Goal: Check status

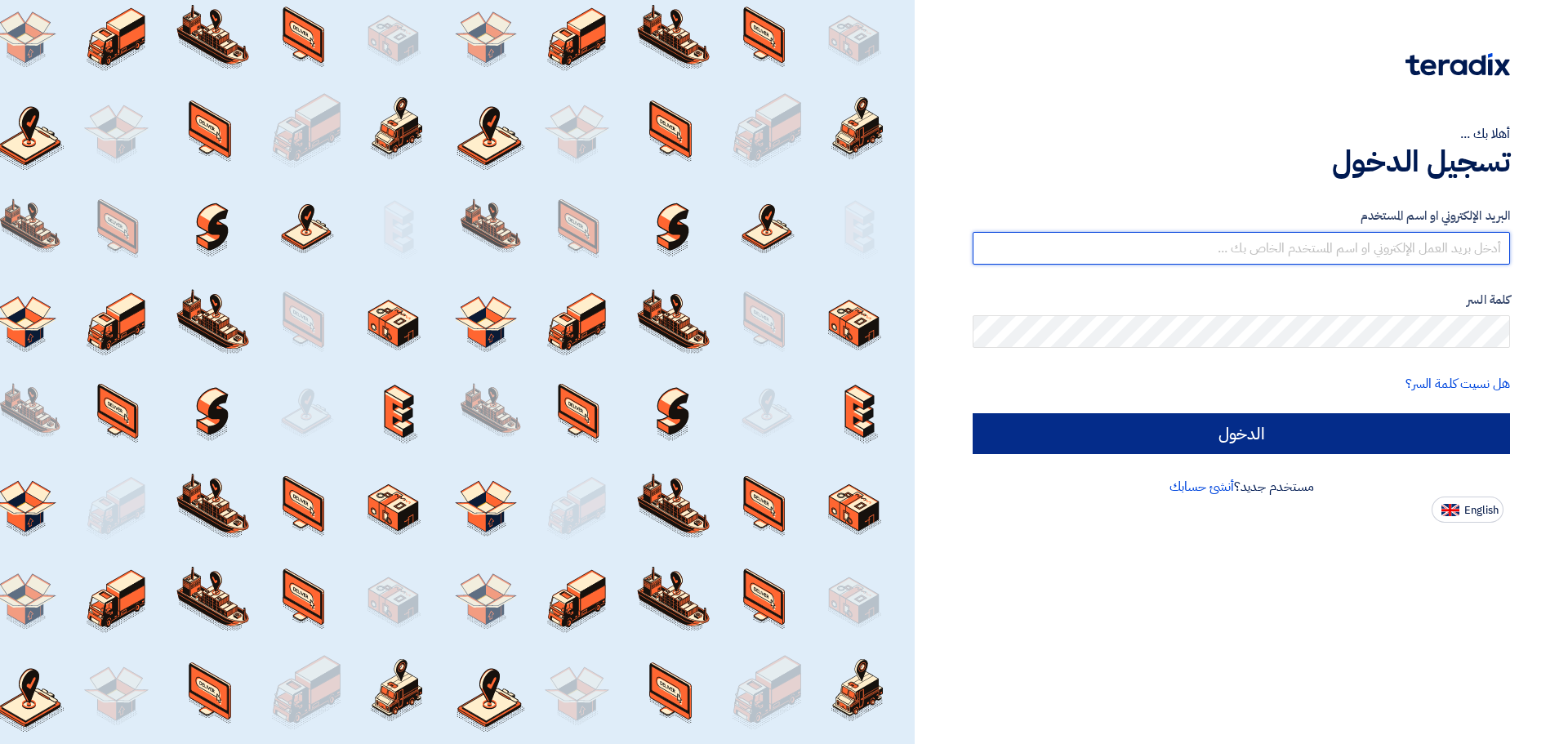
type input "[EMAIL_ADDRESS][DOMAIN_NAME]"
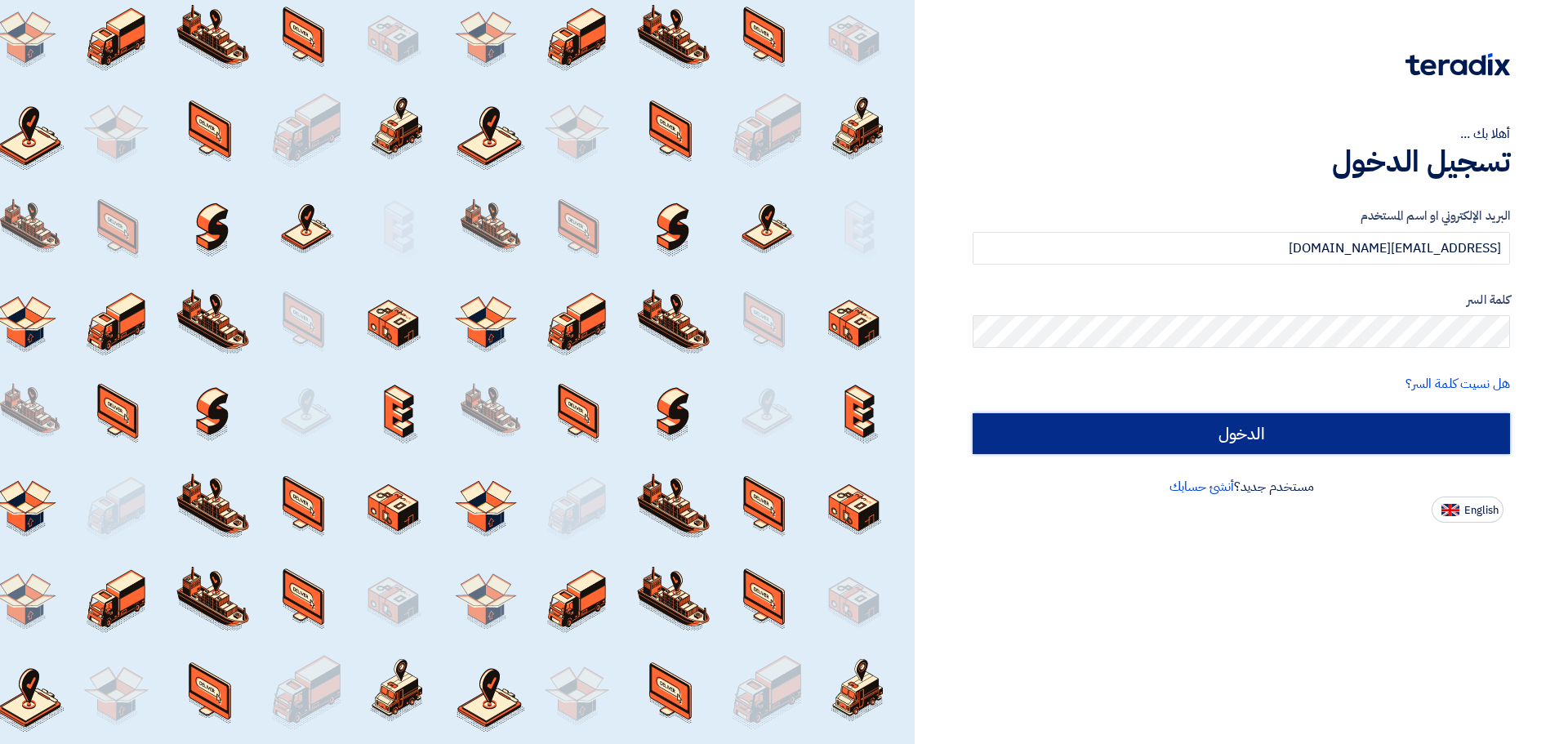
click at [1362, 415] on input "الدخول" at bounding box center [1242, 433] width 538 height 41
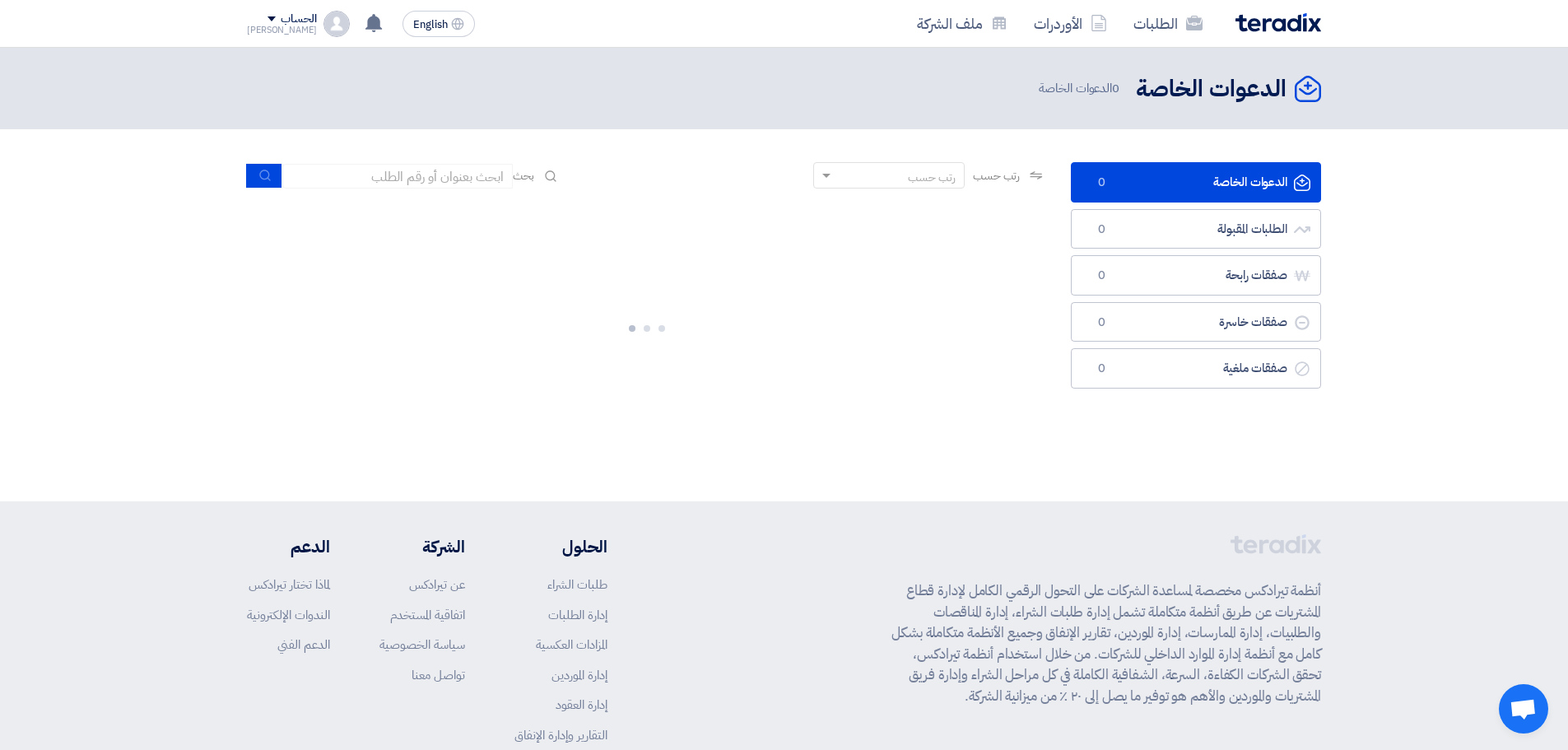
click at [1184, 436] on div "الدعوات الخاصة الدعوات الخاصة 0 الطلبات المقبولة الطلبات المقبولة 0 صفقات رابحة…" at bounding box center [1196, 306] width 275 height 286
click at [496, 183] on input at bounding box center [398, 175] width 231 height 25
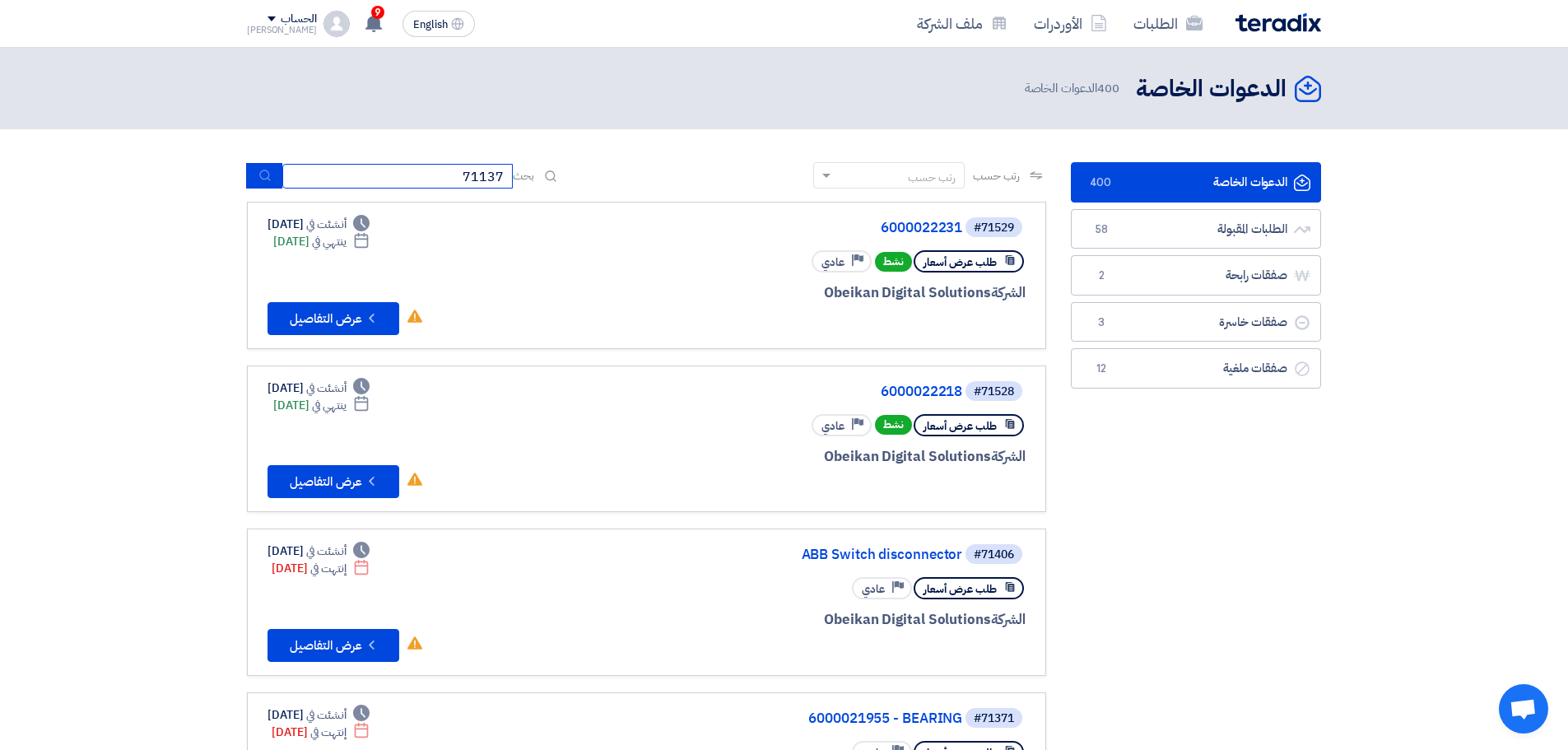
type input "71137"
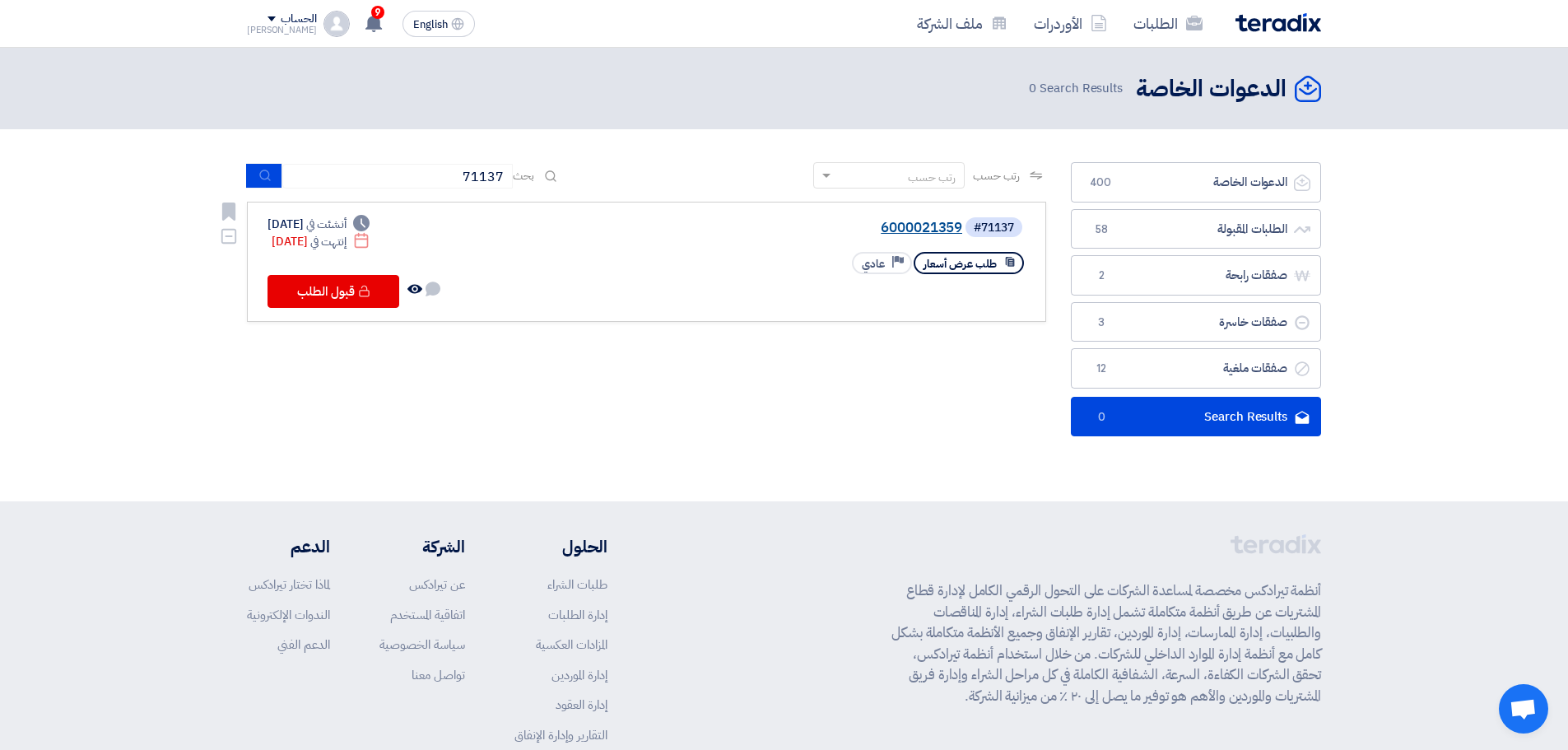
click at [889, 228] on link "6000021359" at bounding box center [797, 228] width 330 height 15
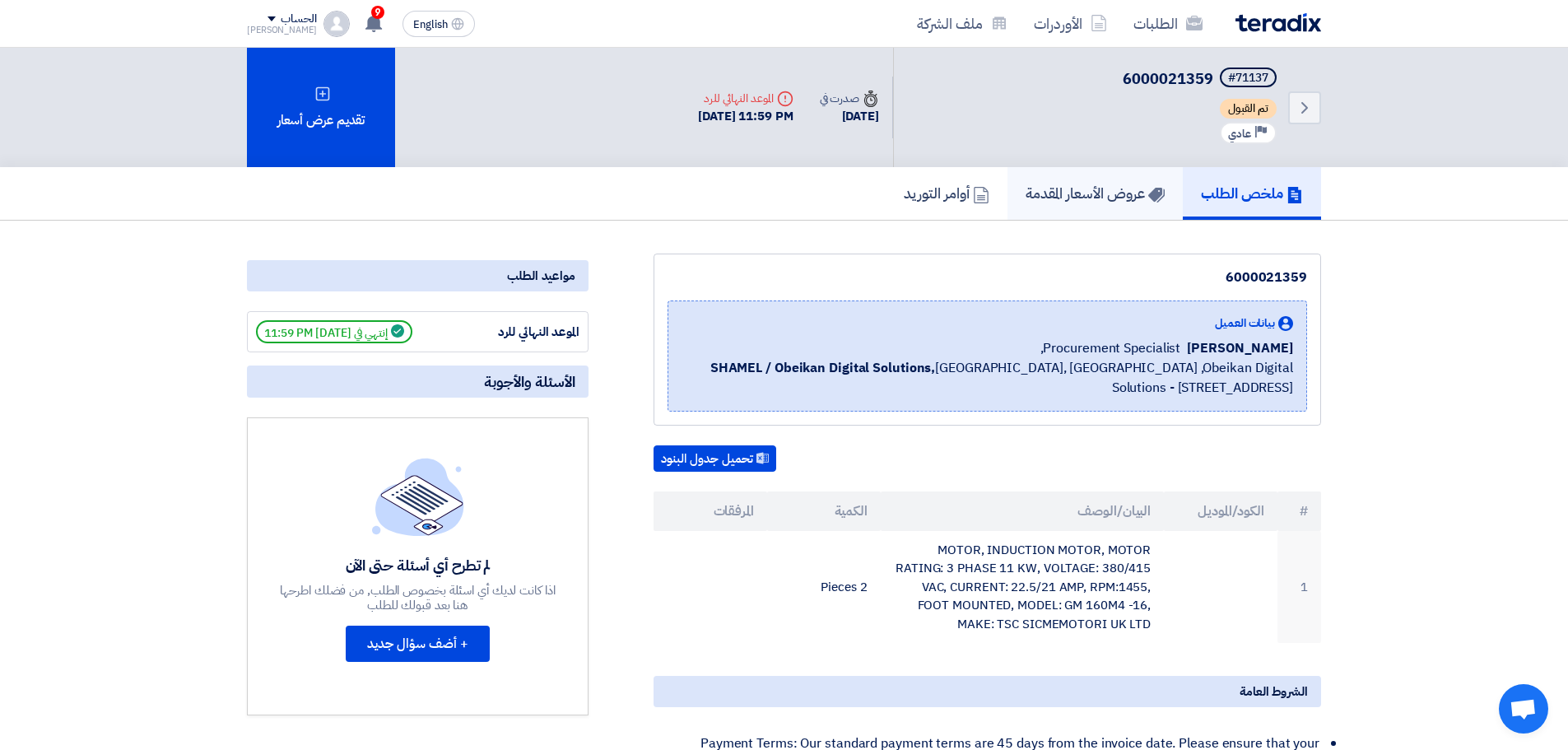
click at [1092, 200] on h5 "عروض الأسعار المقدمة" at bounding box center [1095, 193] width 139 height 19
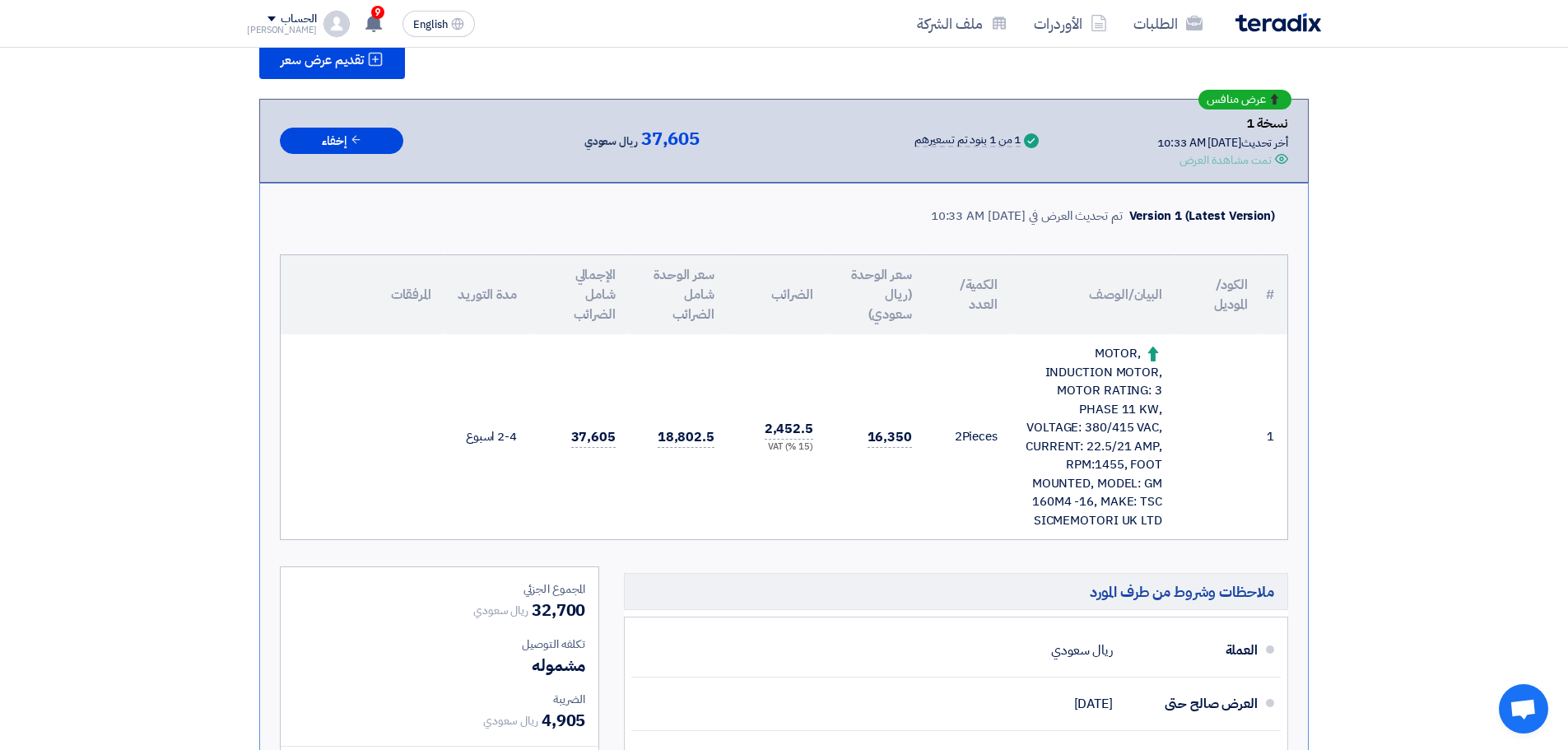
scroll to position [82, 0]
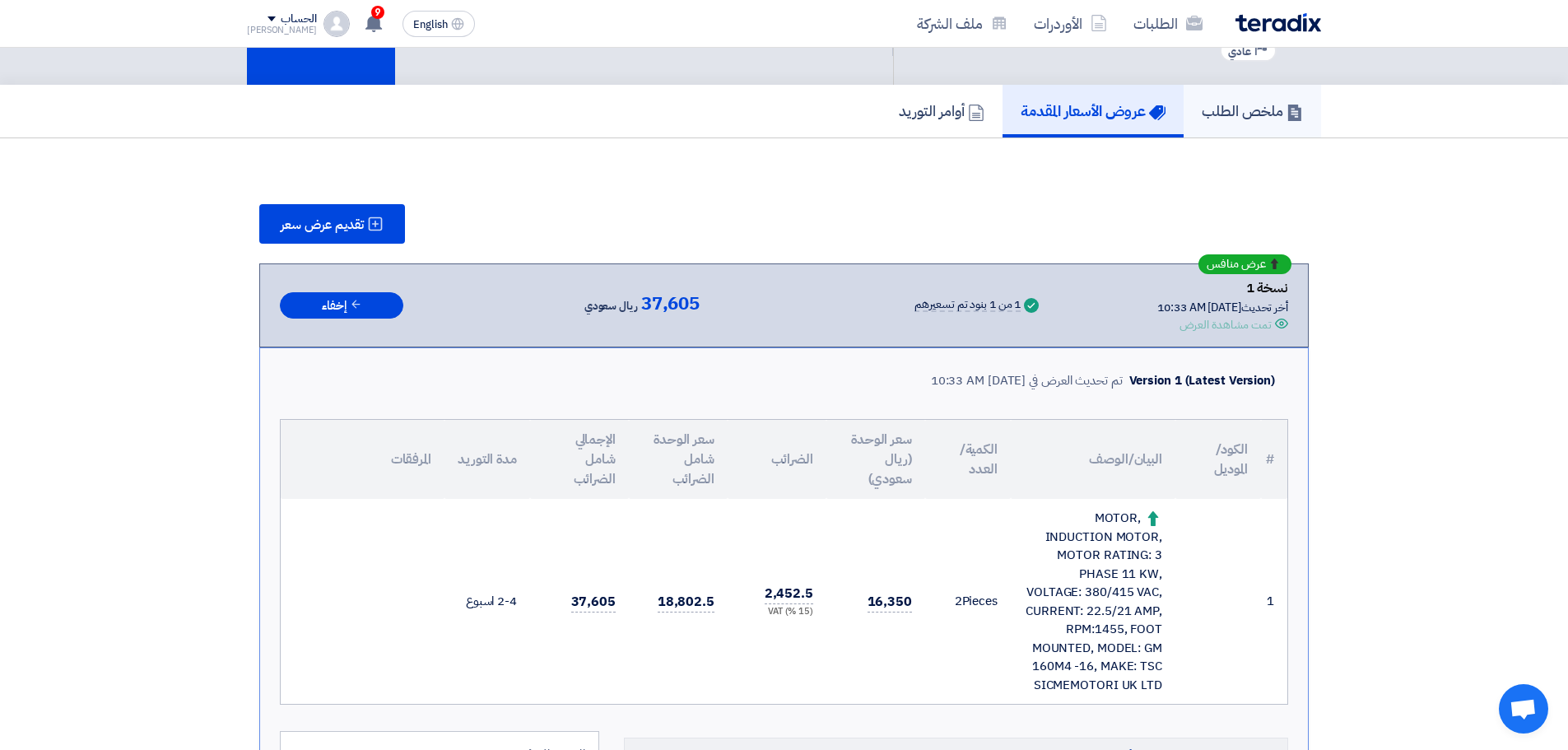
click at [1216, 109] on h5 "ملخص الطلب" at bounding box center [1252, 111] width 102 height 19
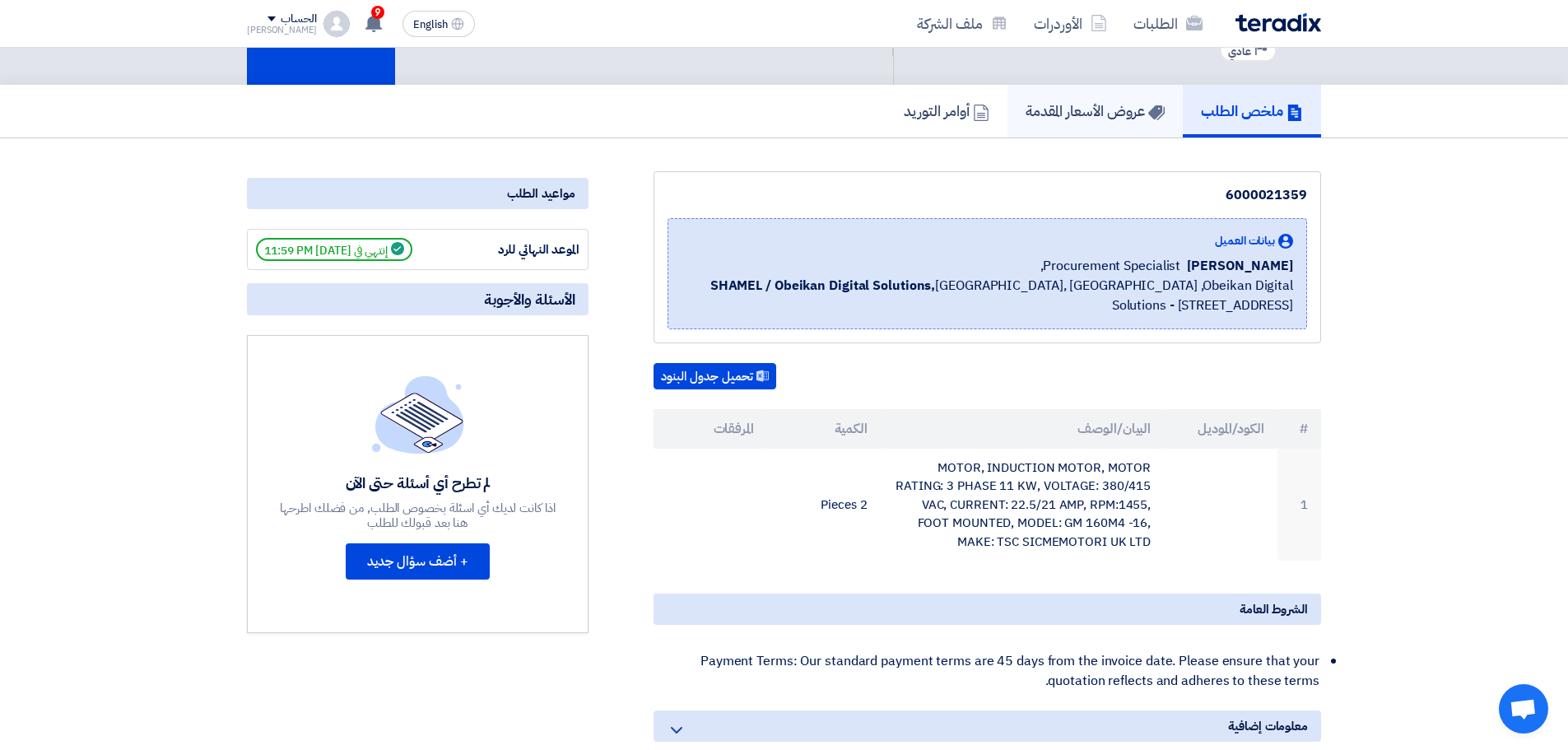
click at [1105, 119] on h5 "عروض الأسعار المقدمة" at bounding box center [1095, 111] width 139 height 19
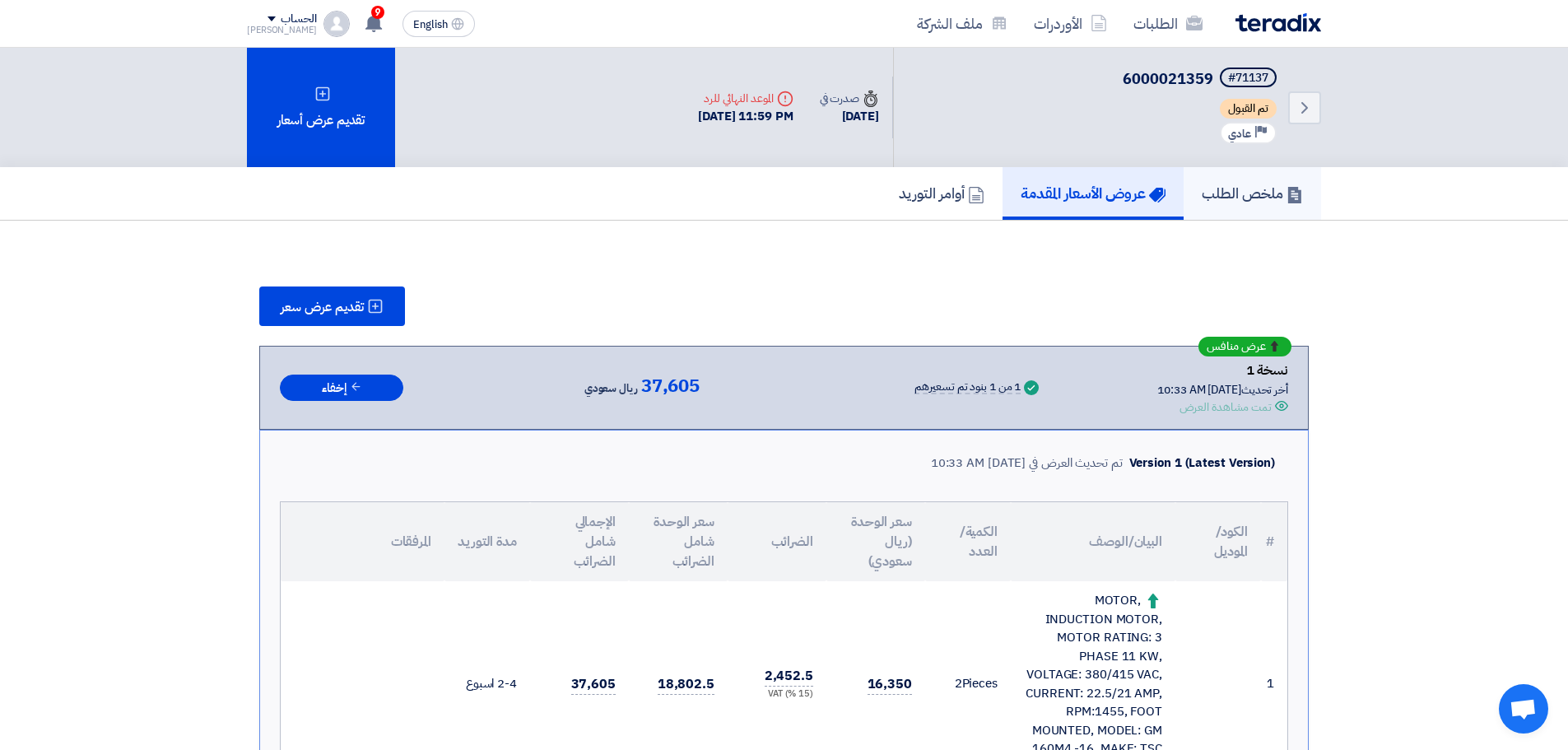
click at [1208, 189] on h5 "ملخص الطلب" at bounding box center [1252, 193] width 102 height 19
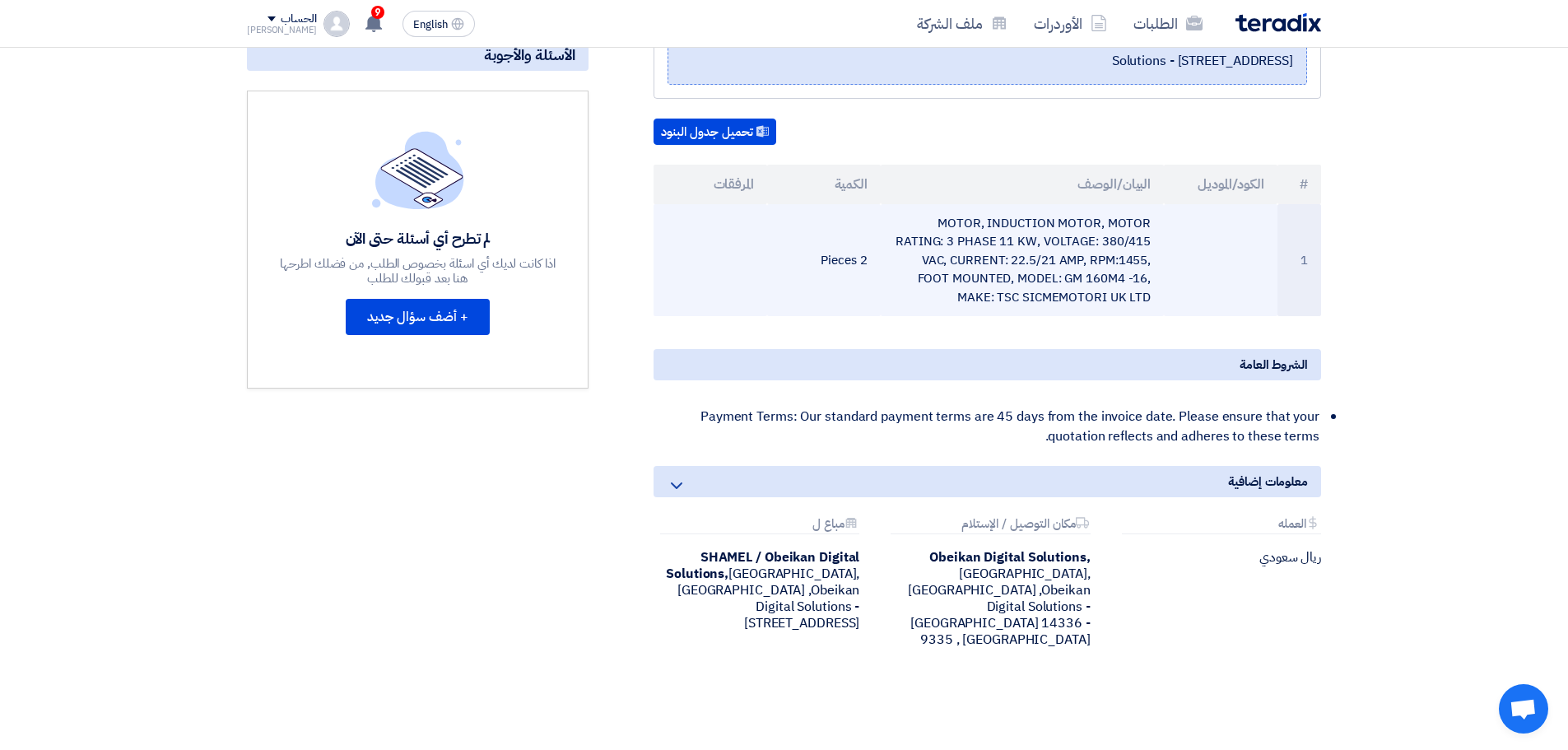
scroll to position [247, 0]
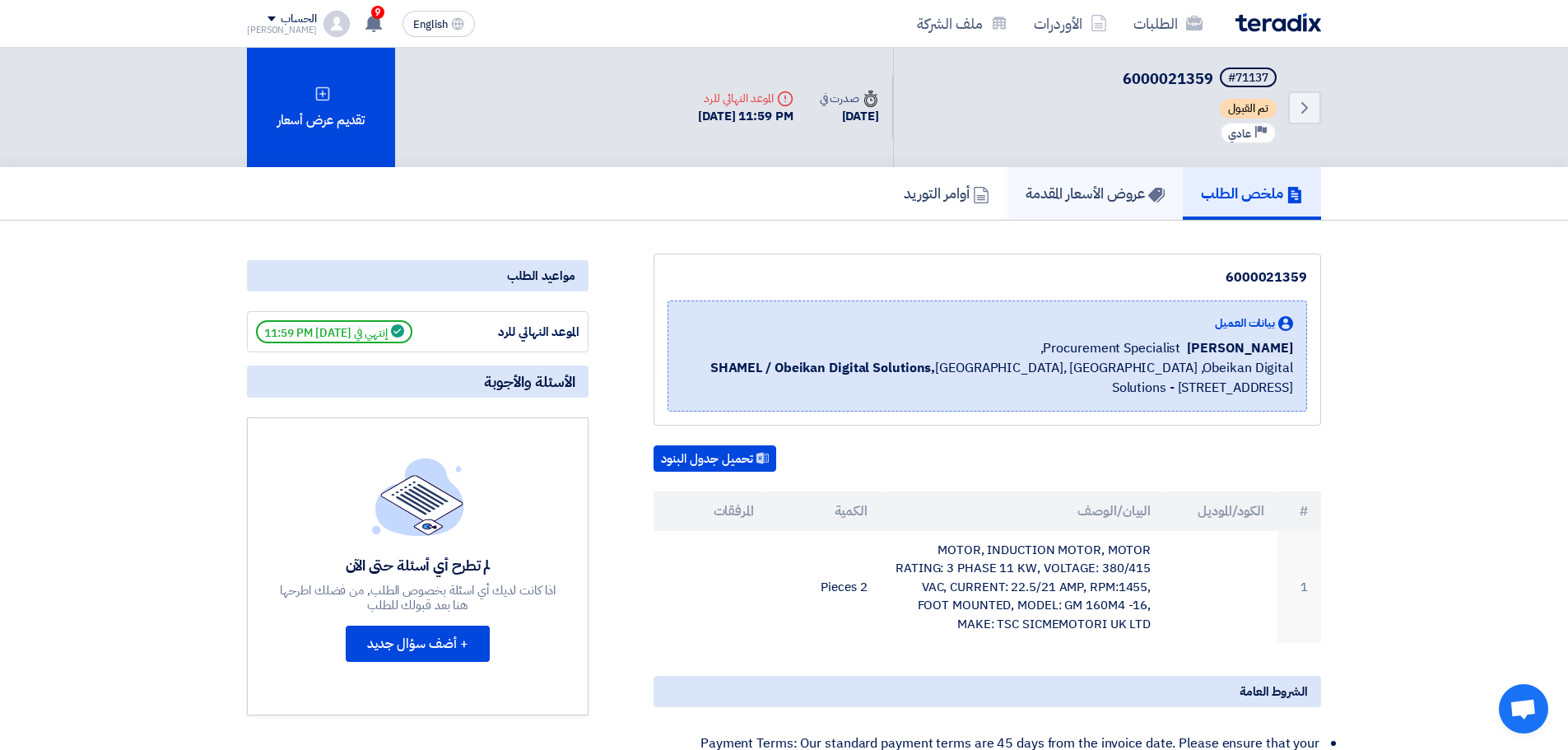
click at [1097, 184] on h5 "عروض الأسعار المقدمة" at bounding box center [1095, 193] width 139 height 19
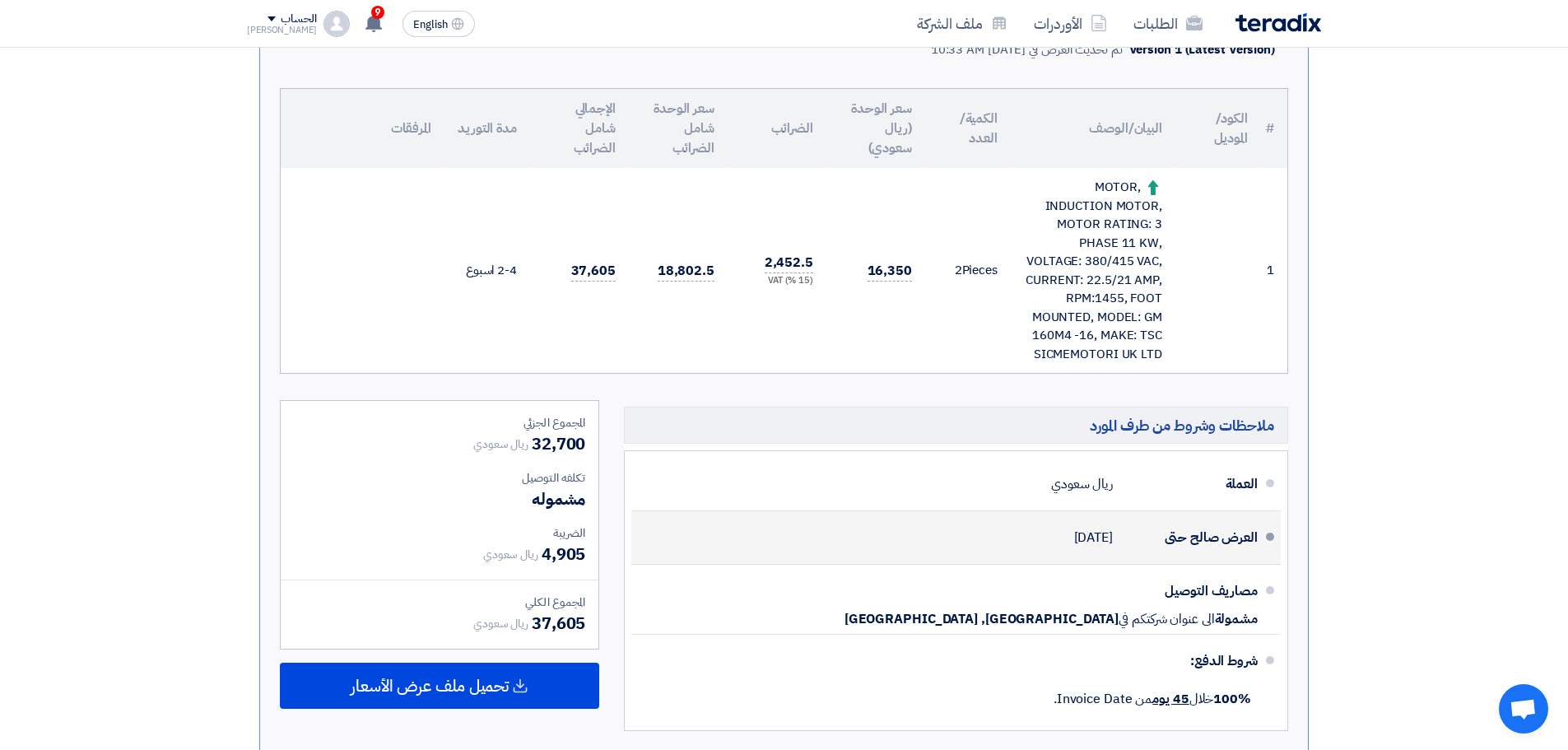
scroll to position [412, 0]
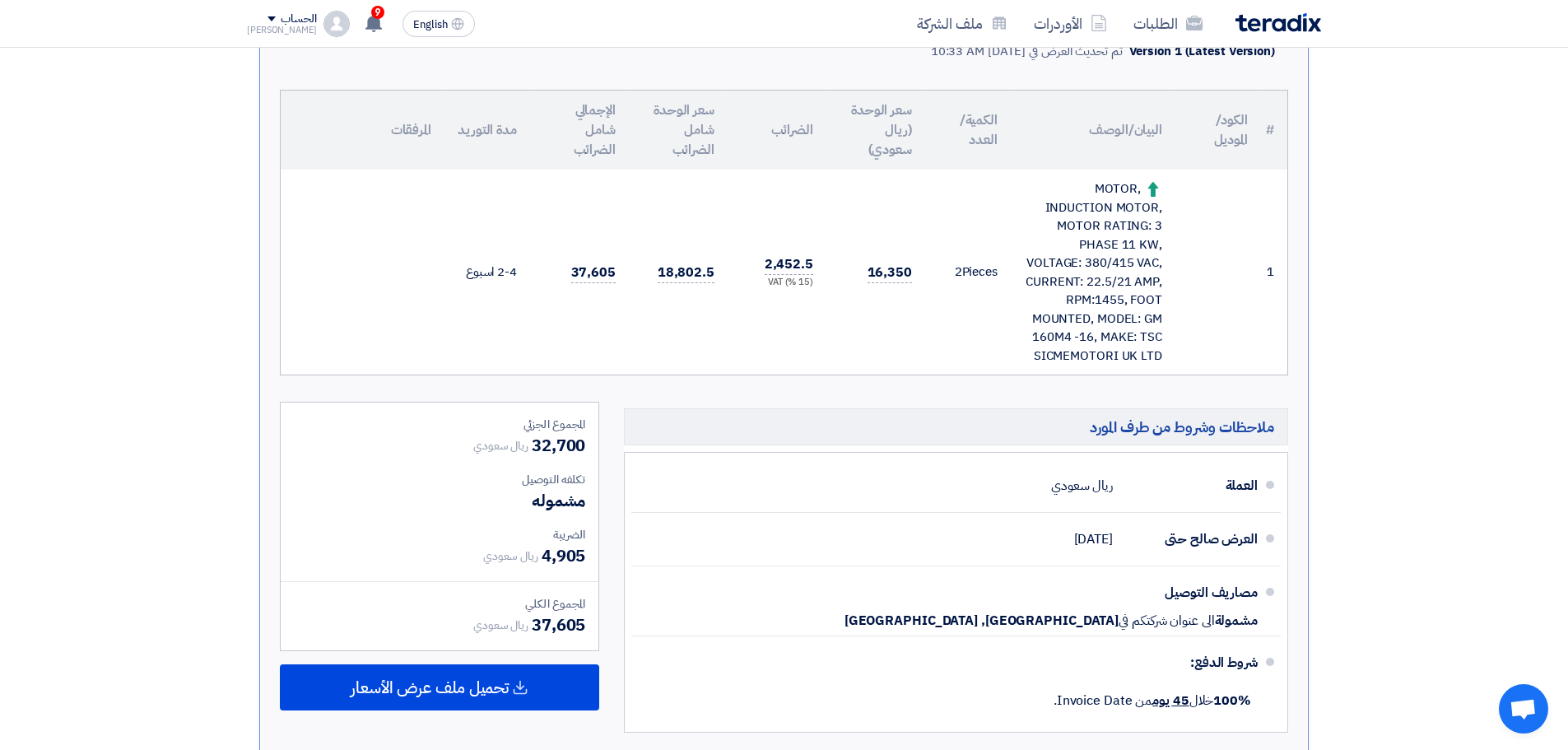
click at [1073, 318] on div "MOTOR, INDUCTION MOTOR, MOTOR RATING: 3 PHASE 11 KW, VOLTAGE: 380/415 VAC, CURR…" at bounding box center [1093, 272] width 139 height 186
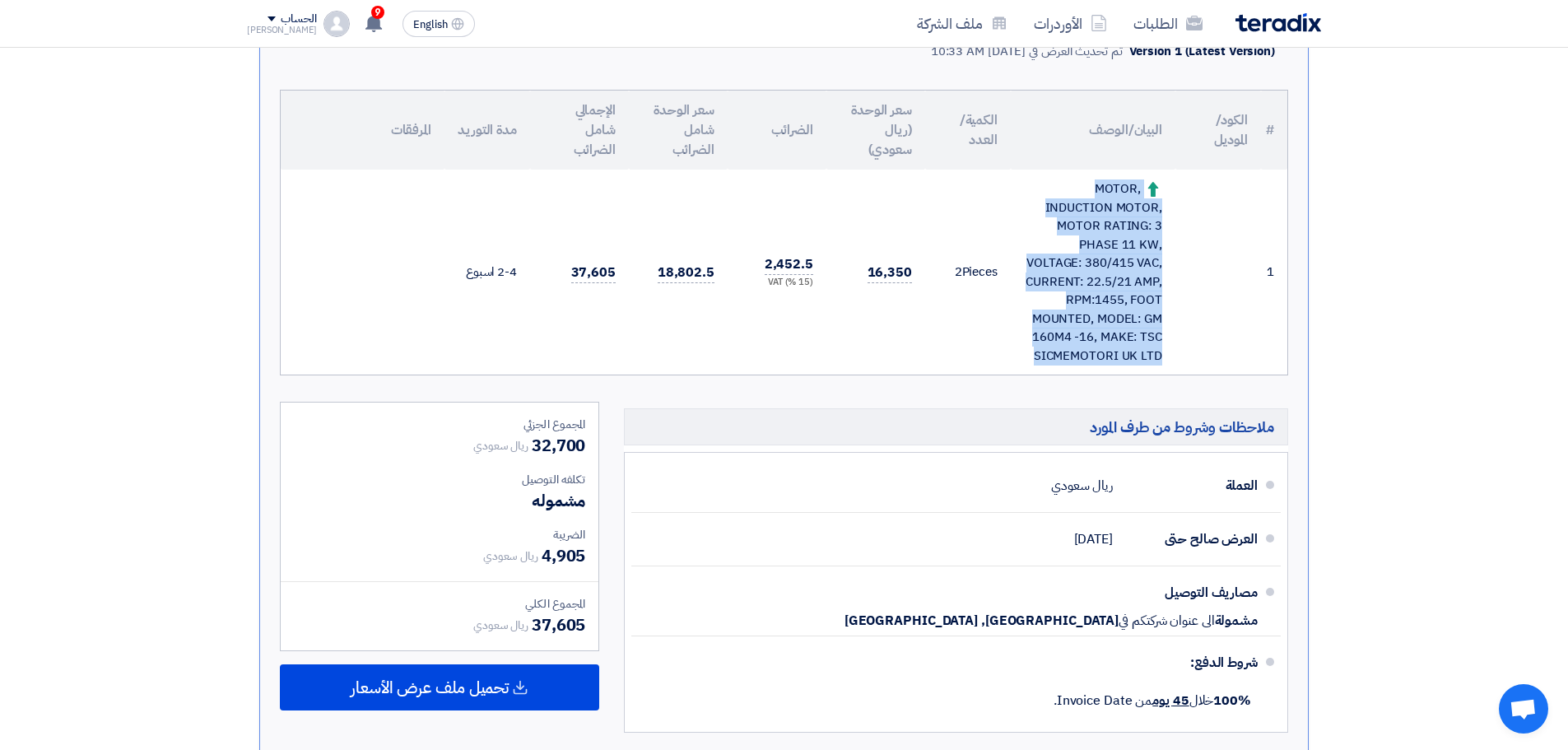
click at [1073, 318] on div "MOTOR, INDUCTION MOTOR, MOTOR RATING: 3 PHASE 11 KW, VOLTAGE: 380/415 VAC, CURR…" at bounding box center [1093, 272] width 139 height 186
copy tr "MOTOR, INDUCTION MOTOR, MOTOR RATING: 3 PHASE 11 KW, VOLTAGE: 380/415 VAC, CURR…"
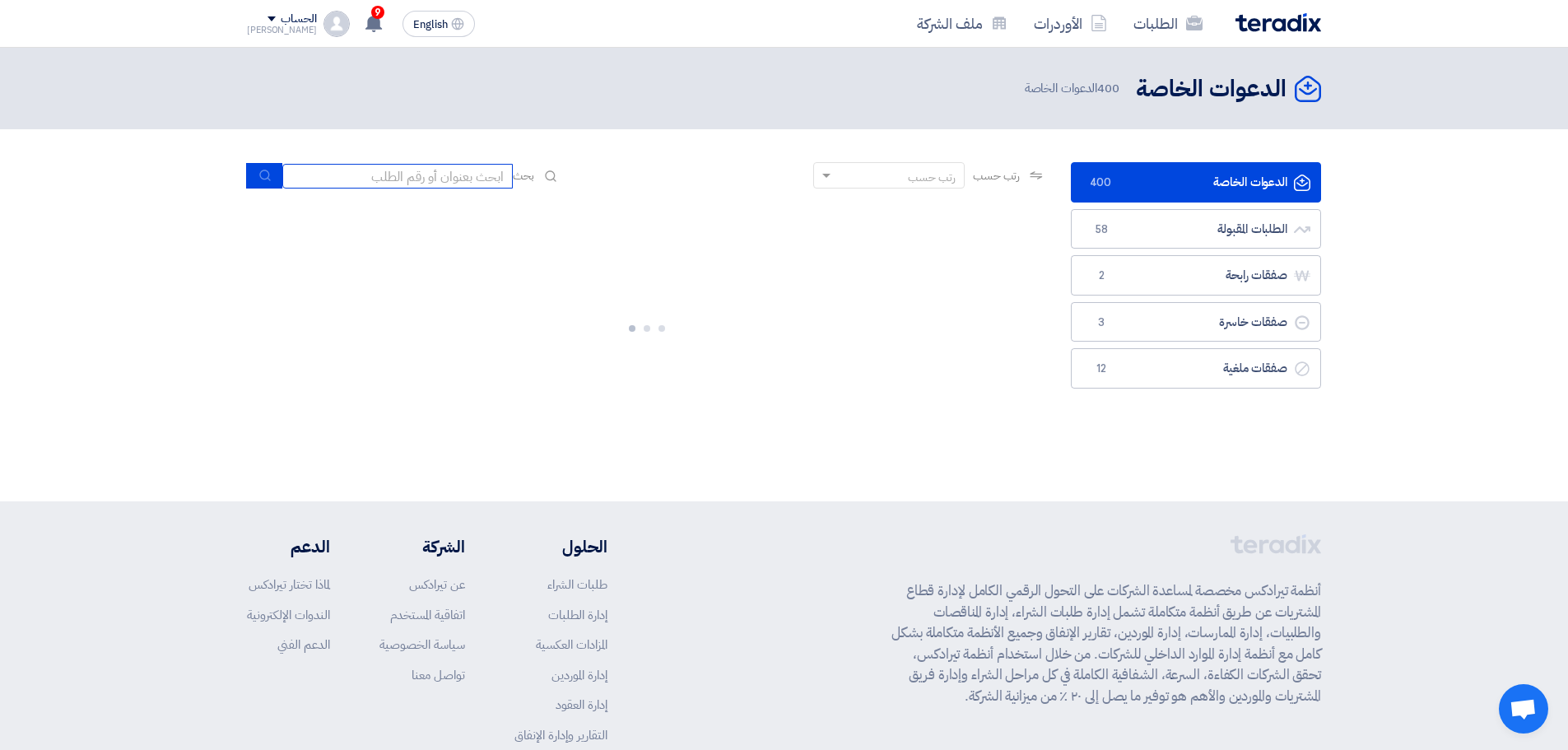
click at [481, 175] on input at bounding box center [398, 175] width 231 height 25
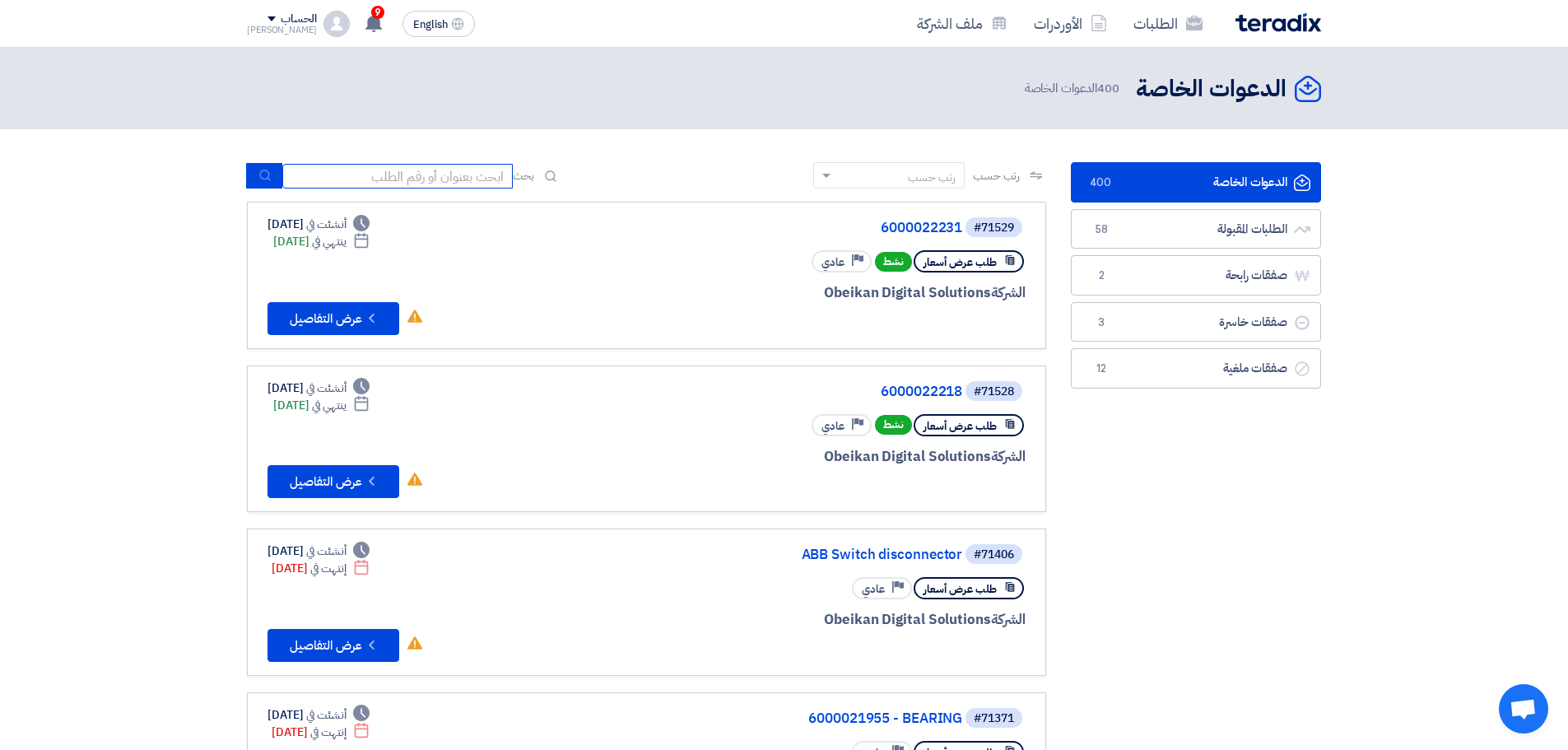
type input "71137"
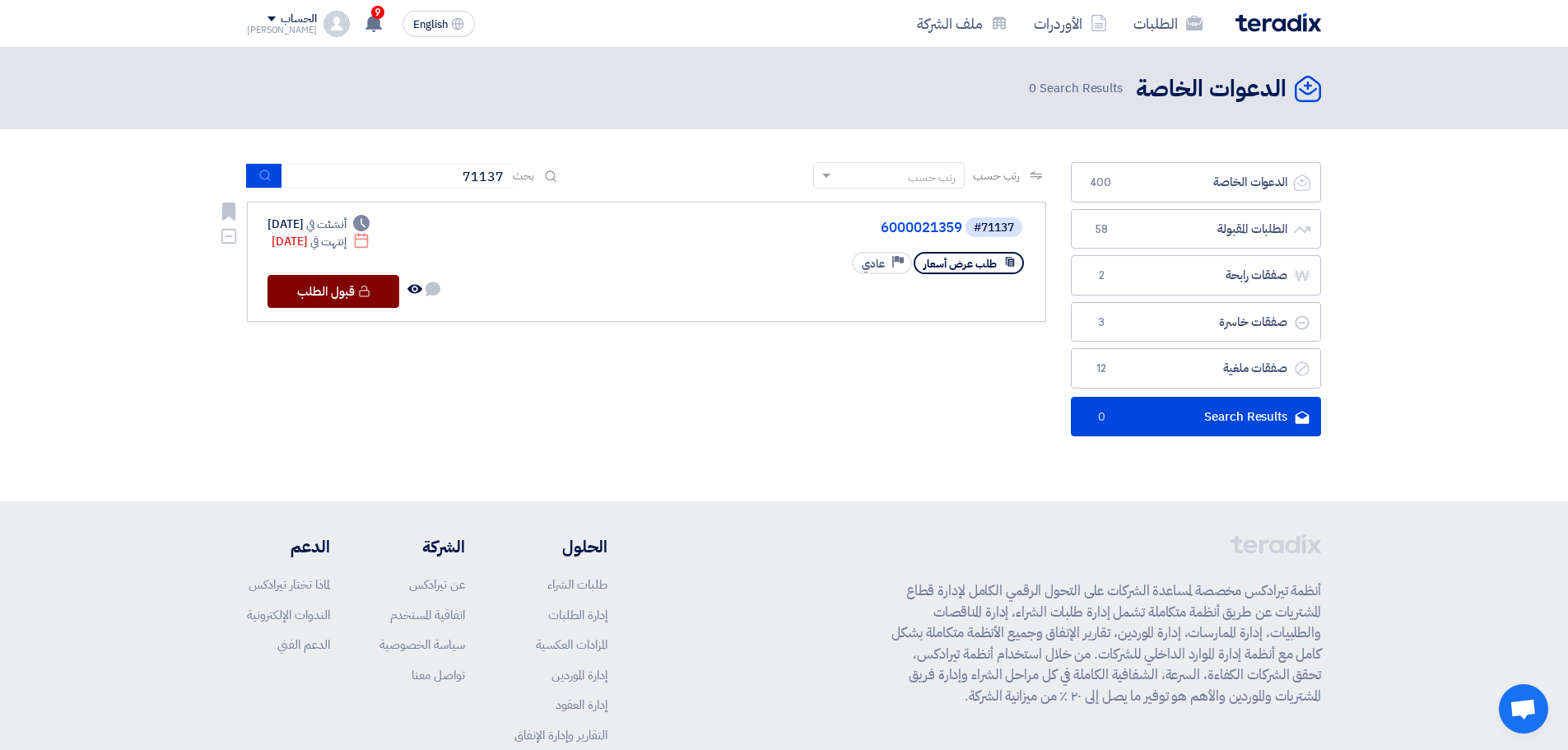
click at [382, 288] on button "Check details قبول الطلب" at bounding box center [333, 292] width 132 height 33
click at [788, 221] on link "6000021359" at bounding box center [797, 228] width 330 height 15
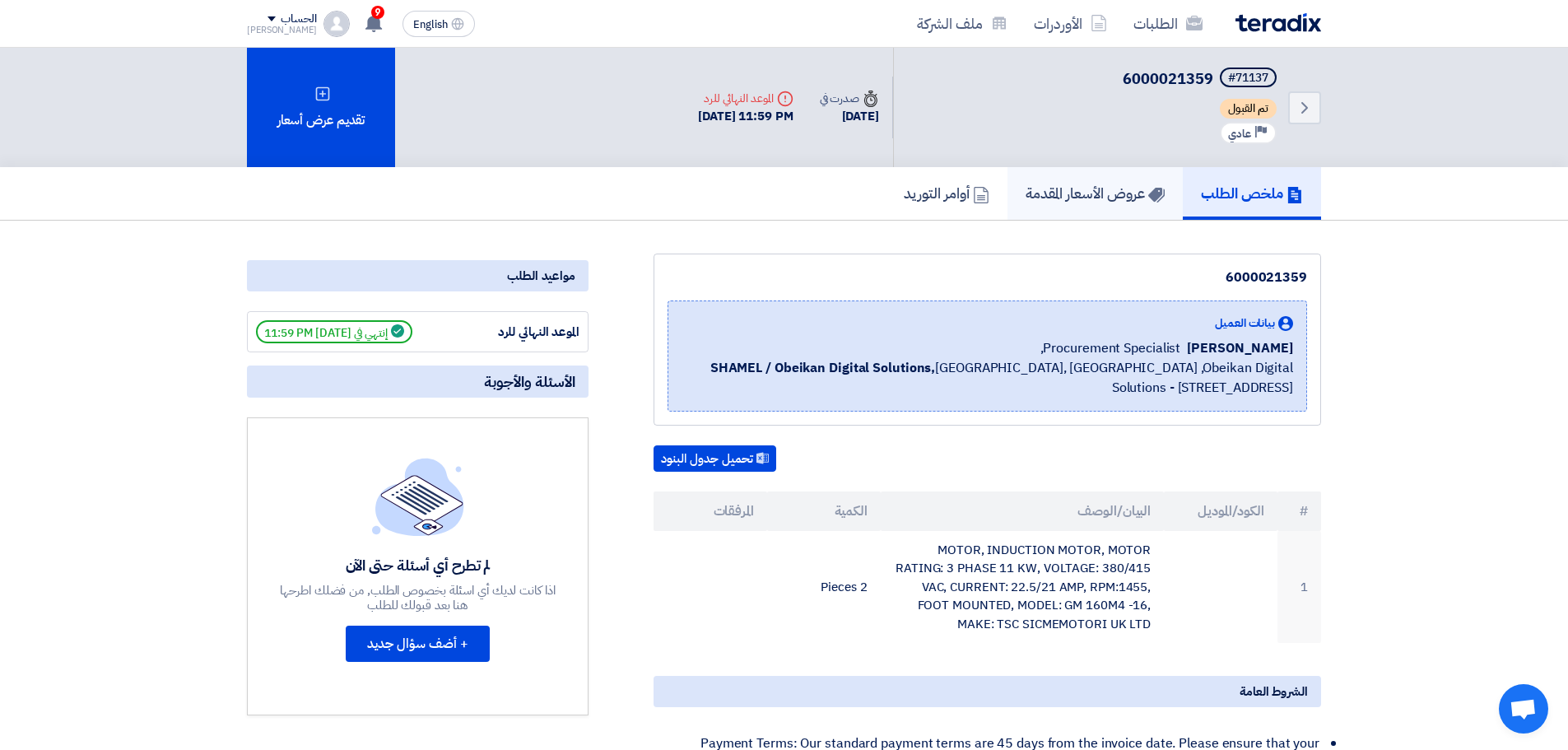
click at [788, 188] on h5 "عروض الأسعار المقدمة" at bounding box center [1095, 193] width 139 height 19
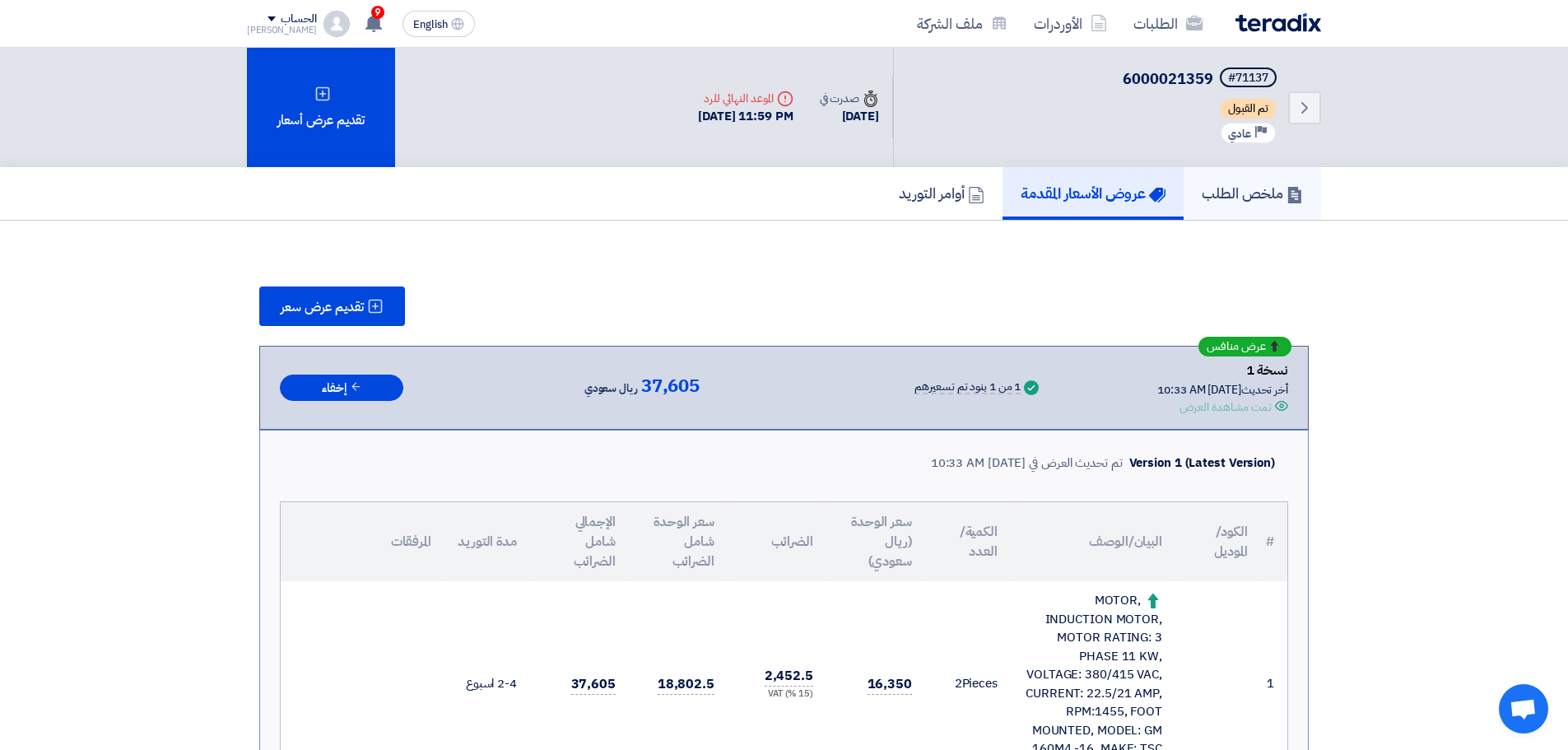
click at [788, 206] on link "ملخص الطلب" at bounding box center [1252, 193] width 138 height 53
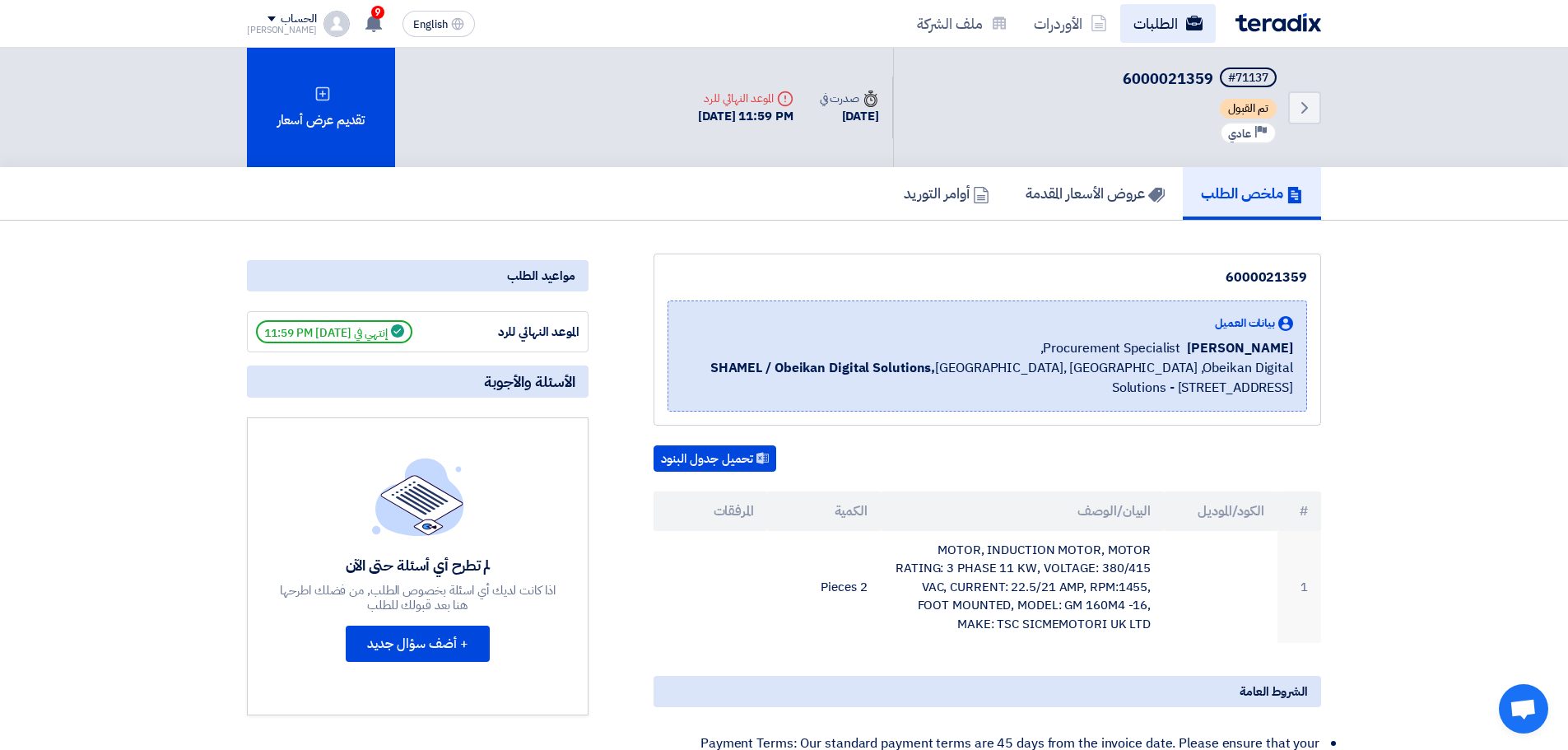
click at [788, 22] on link "الطلبات" at bounding box center [1167, 23] width 95 height 39
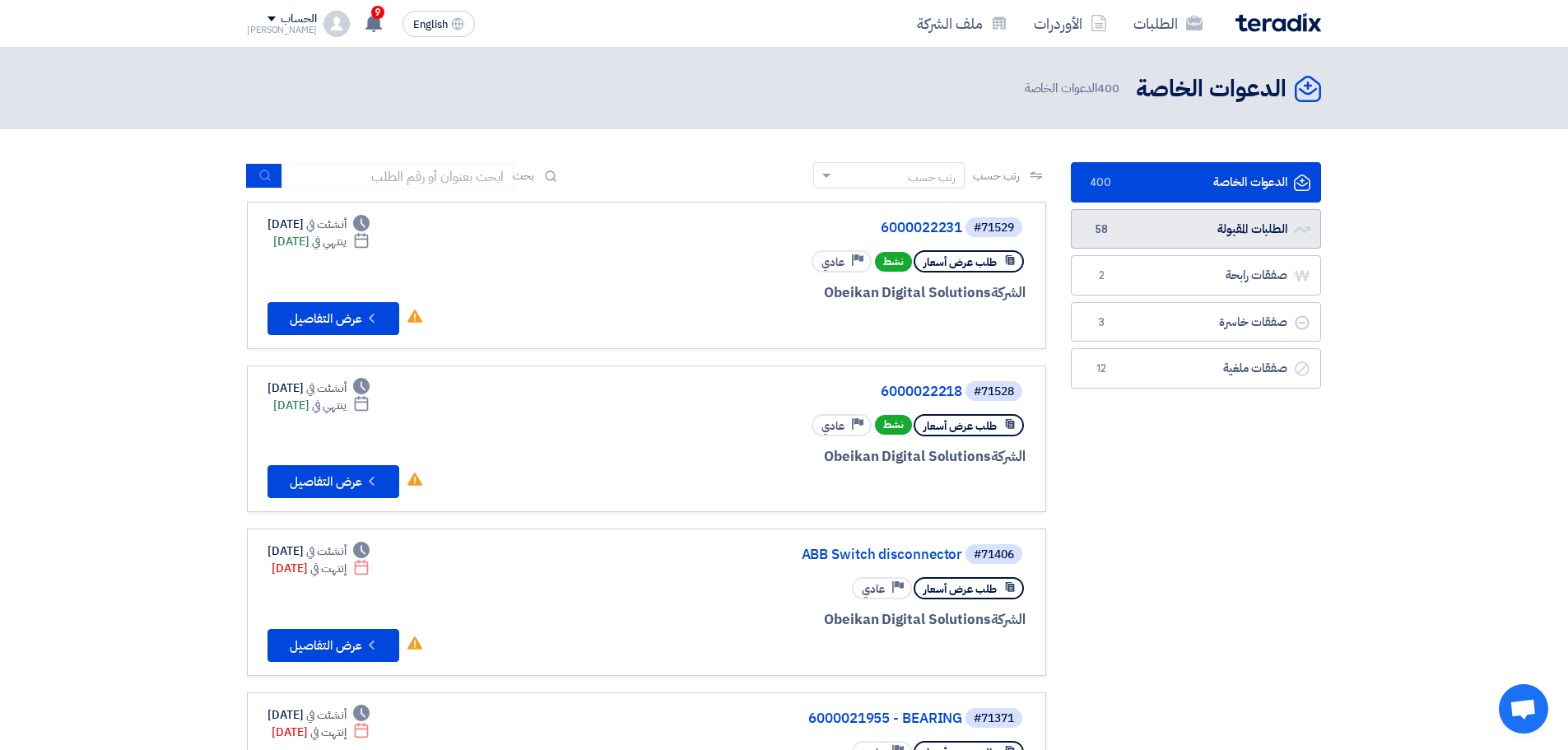
click at [788, 232] on link "الطلبات المقبولة الطلبات المقبولة 58" at bounding box center [1196, 229] width 250 height 41
